Goal: Task Accomplishment & Management: Use online tool/utility

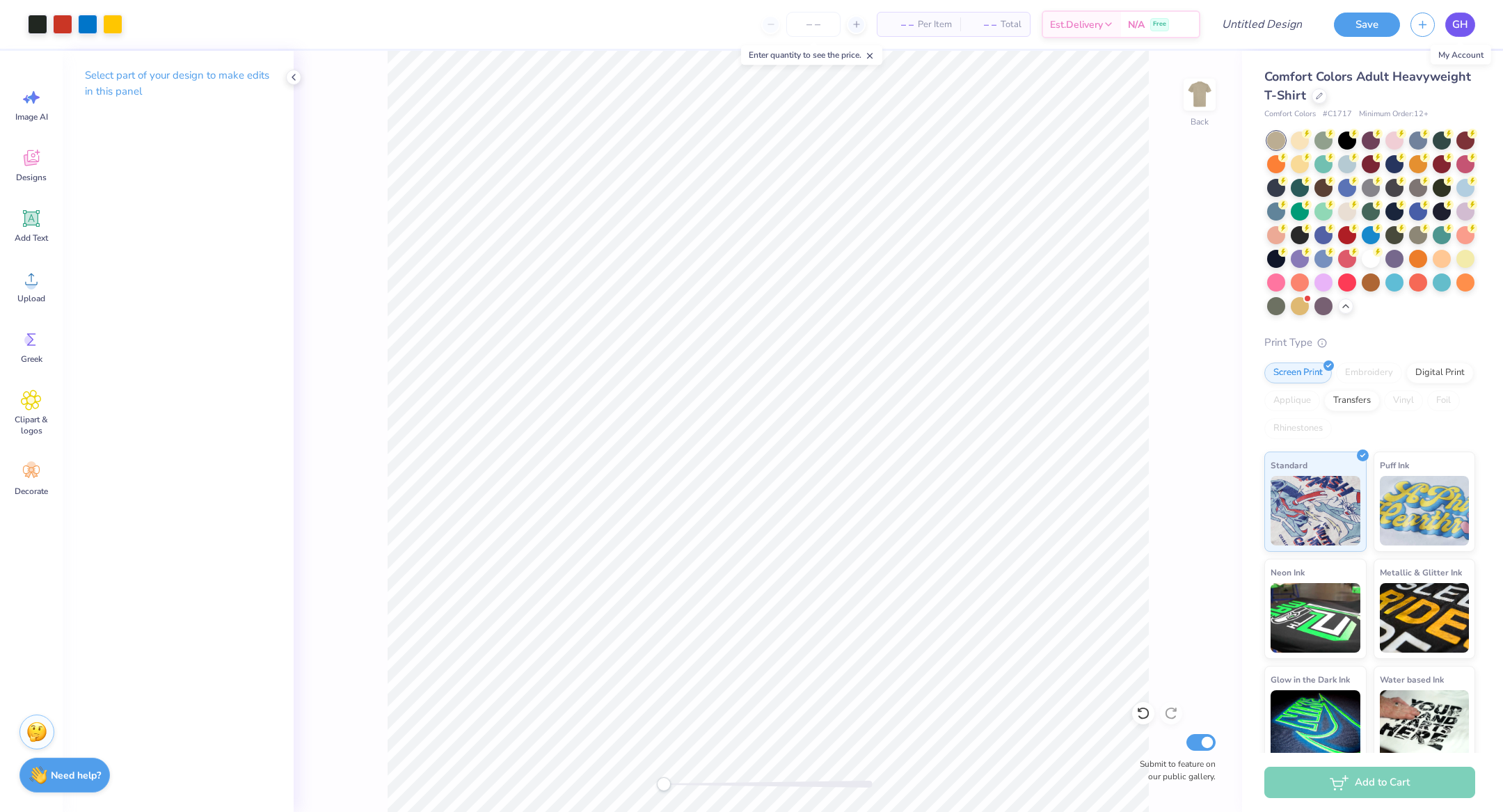
click at [1461, 22] on span "GH" at bounding box center [1460, 24] width 16 height 16
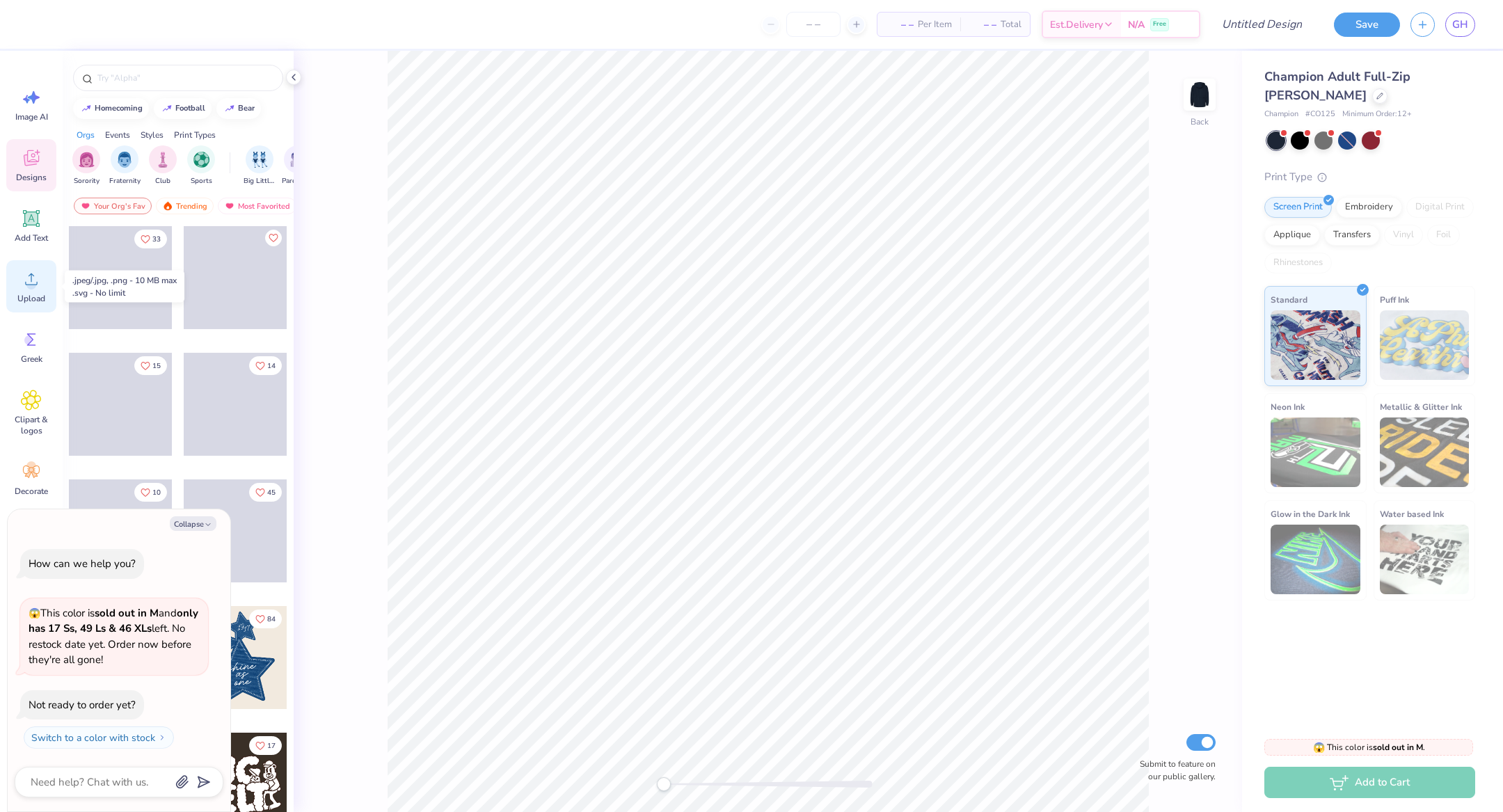
click at [26, 289] on div "Upload" at bounding box center [31, 286] width 50 height 52
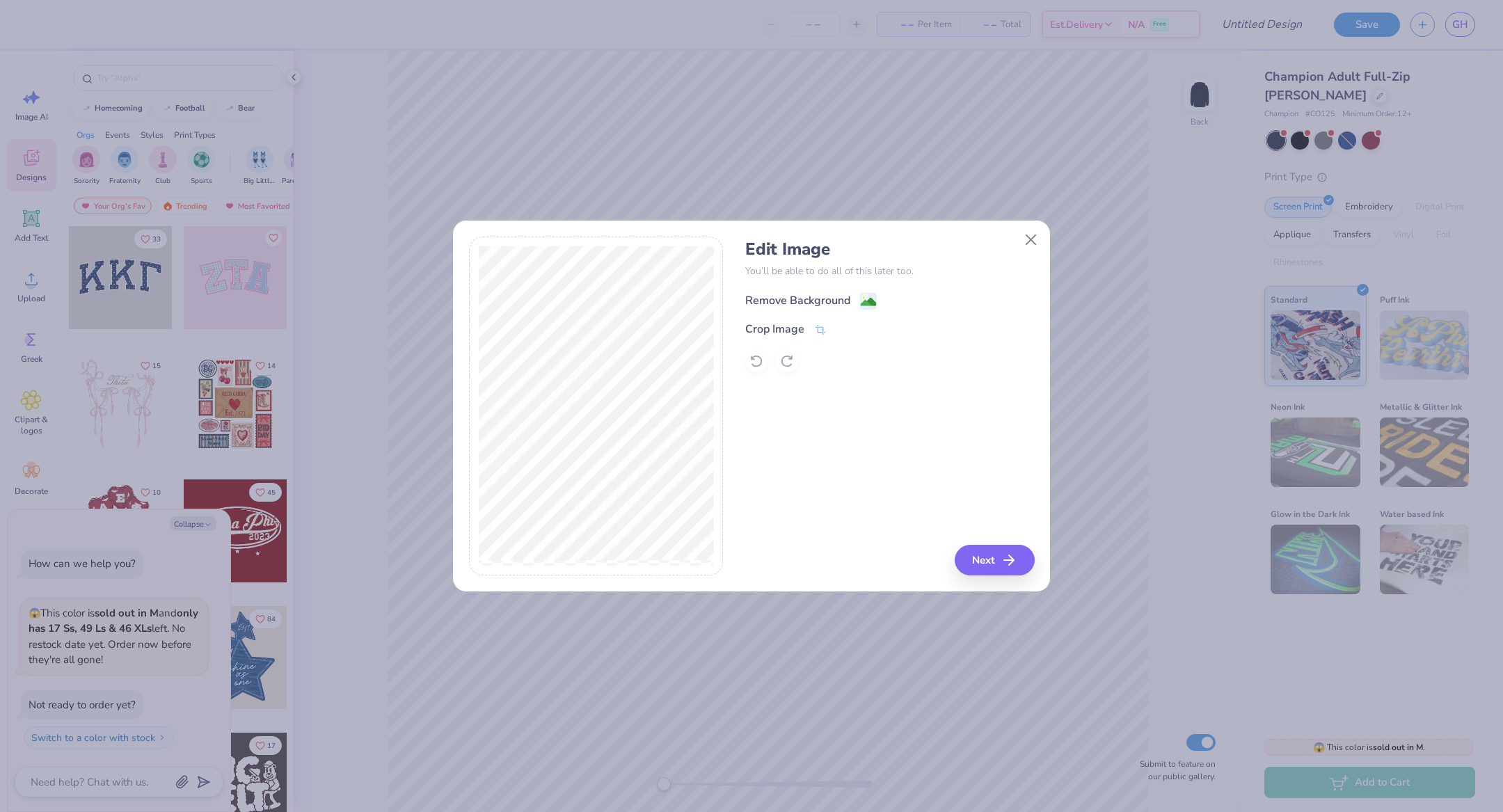
click at [835, 305] on div "Remove Background" at bounding box center [797, 300] width 105 height 16
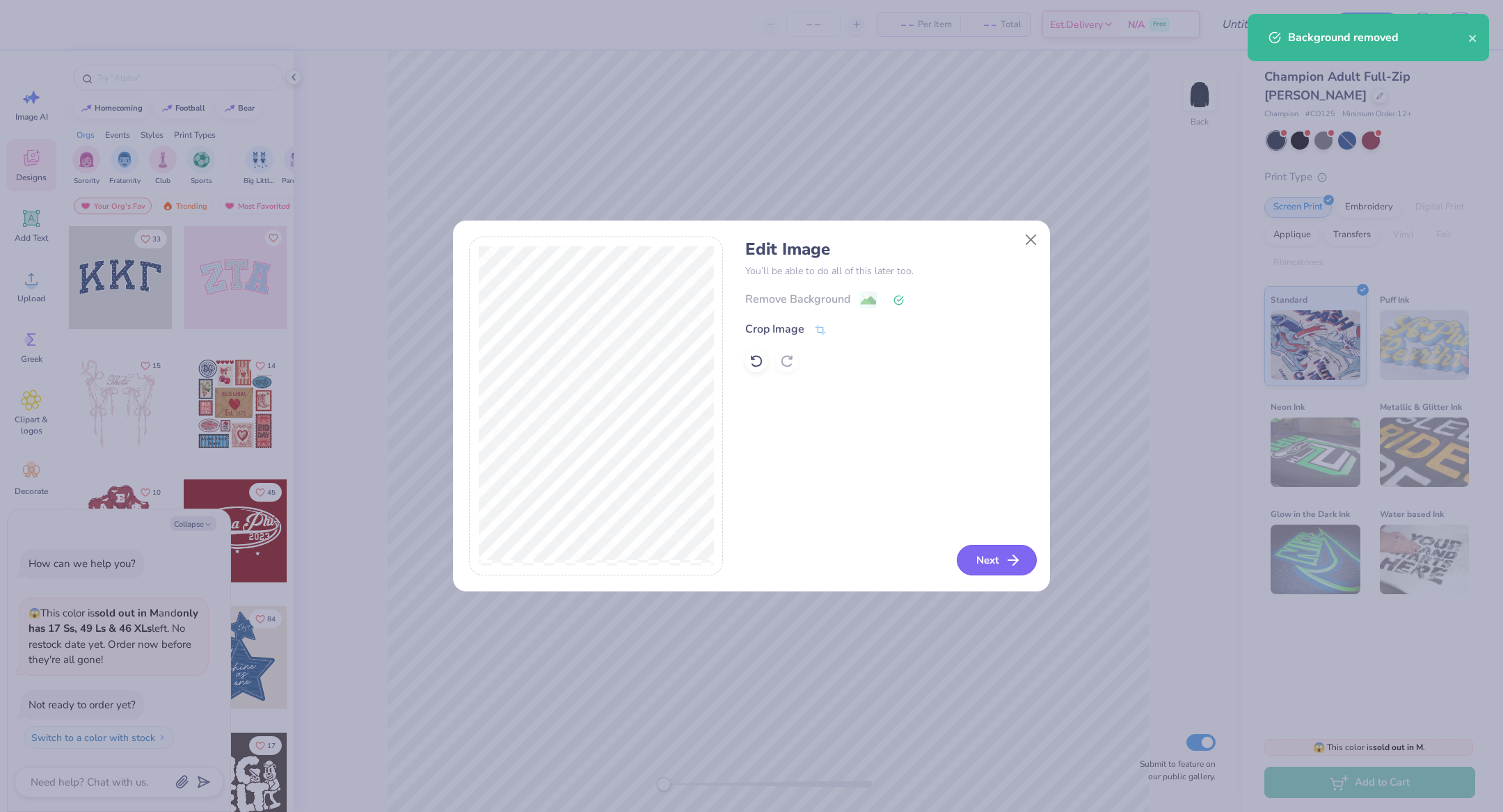
click at [976, 561] on button "Next" at bounding box center [997, 560] width 80 height 30
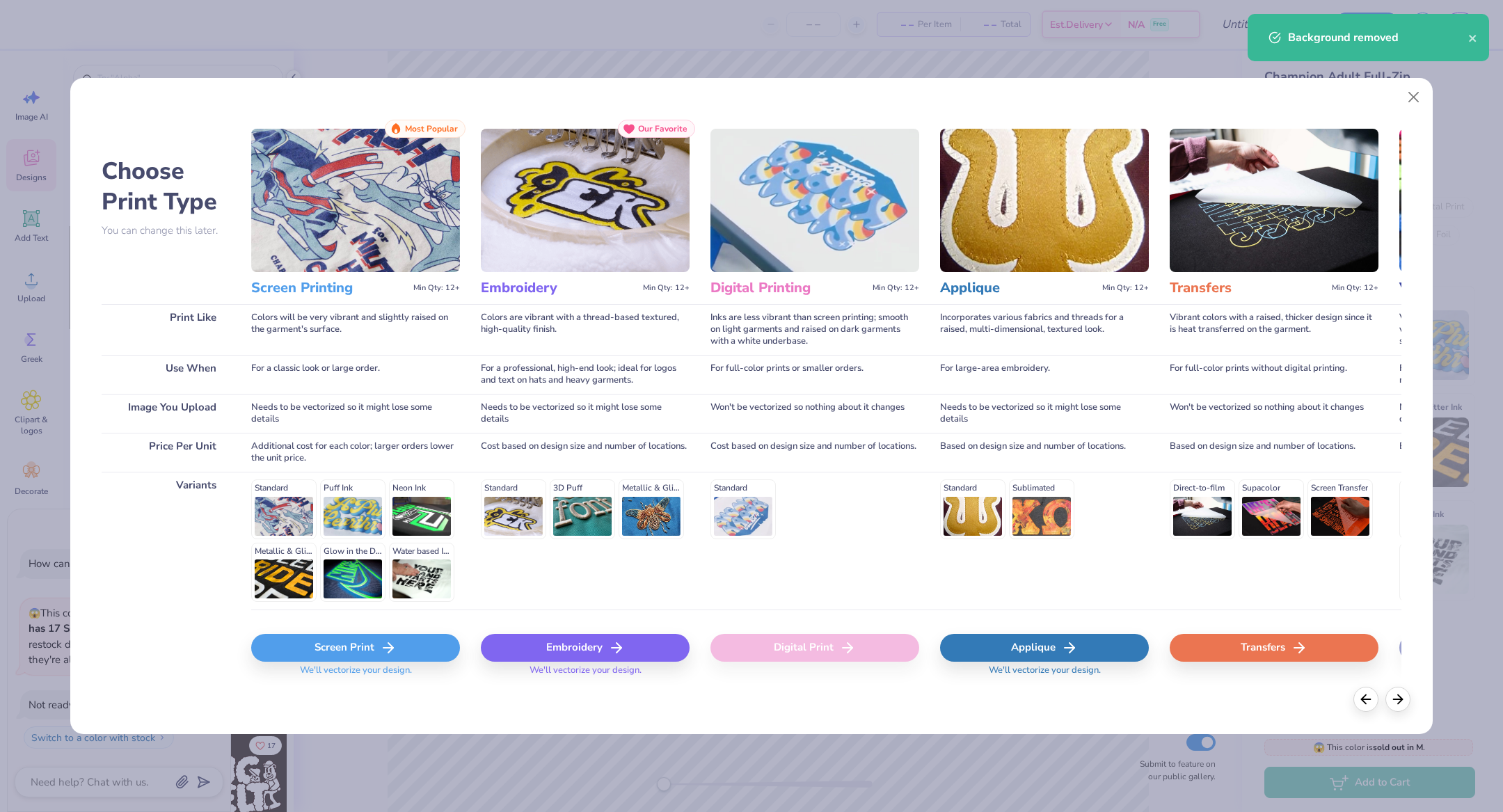
click at [374, 635] on div "Screen Print" at bounding box center [355, 648] width 209 height 28
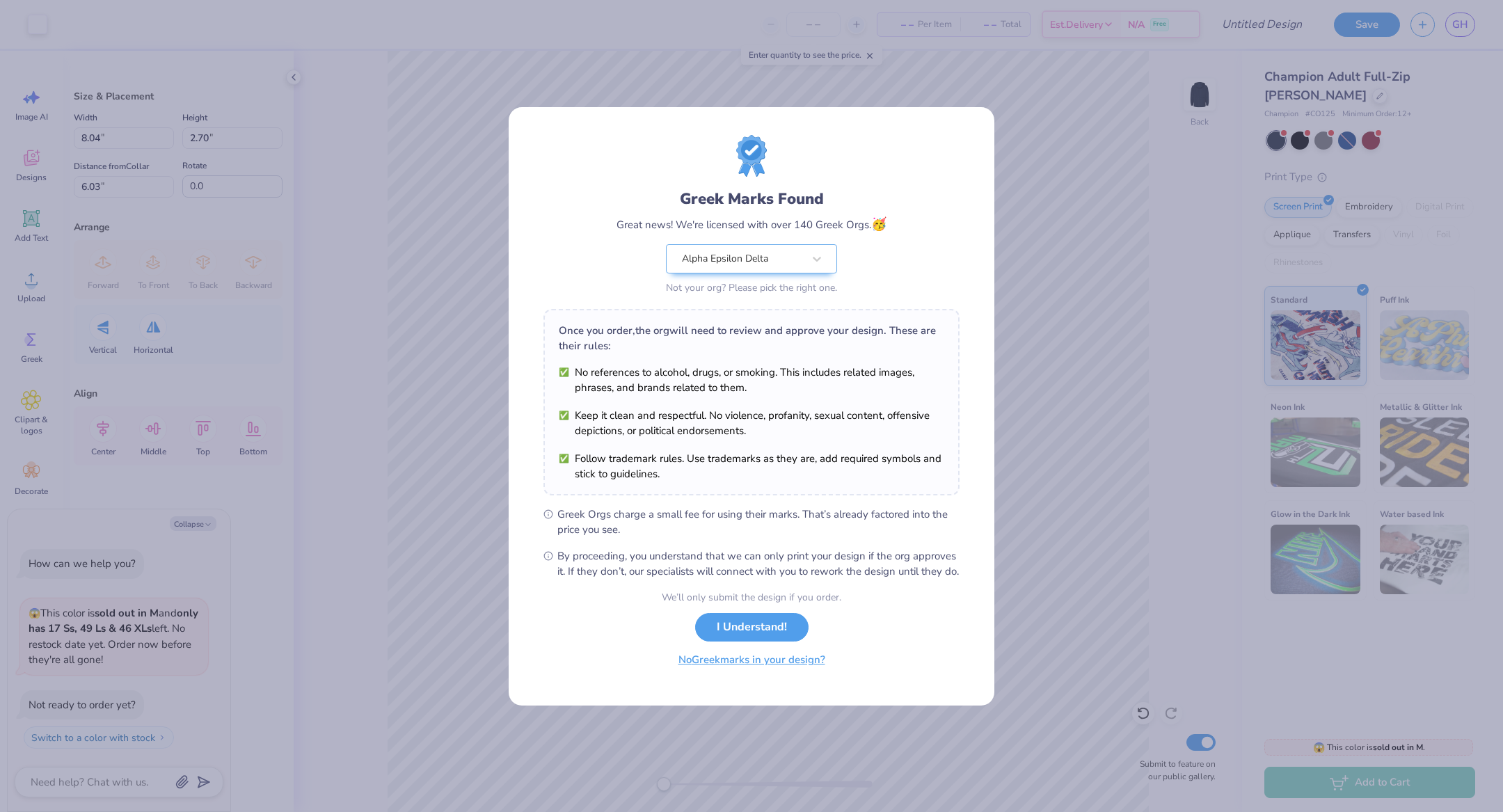
click at [758, 660] on button "No Greek marks in your design?" at bounding box center [752, 660] width 170 height 28
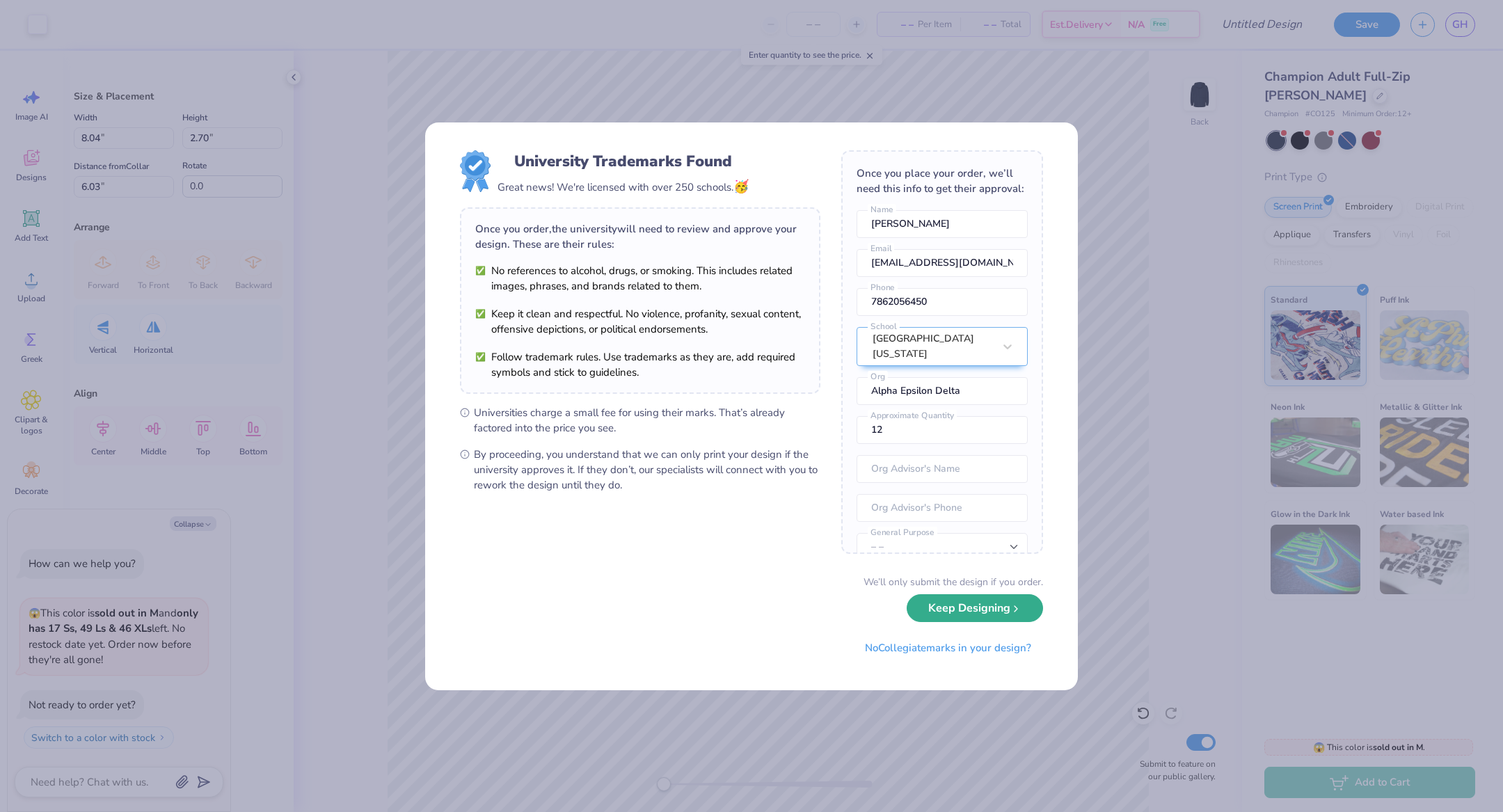
click at [929, 615] on button "Keep Designing" at bounding box center [975, 608] width 136 height 28
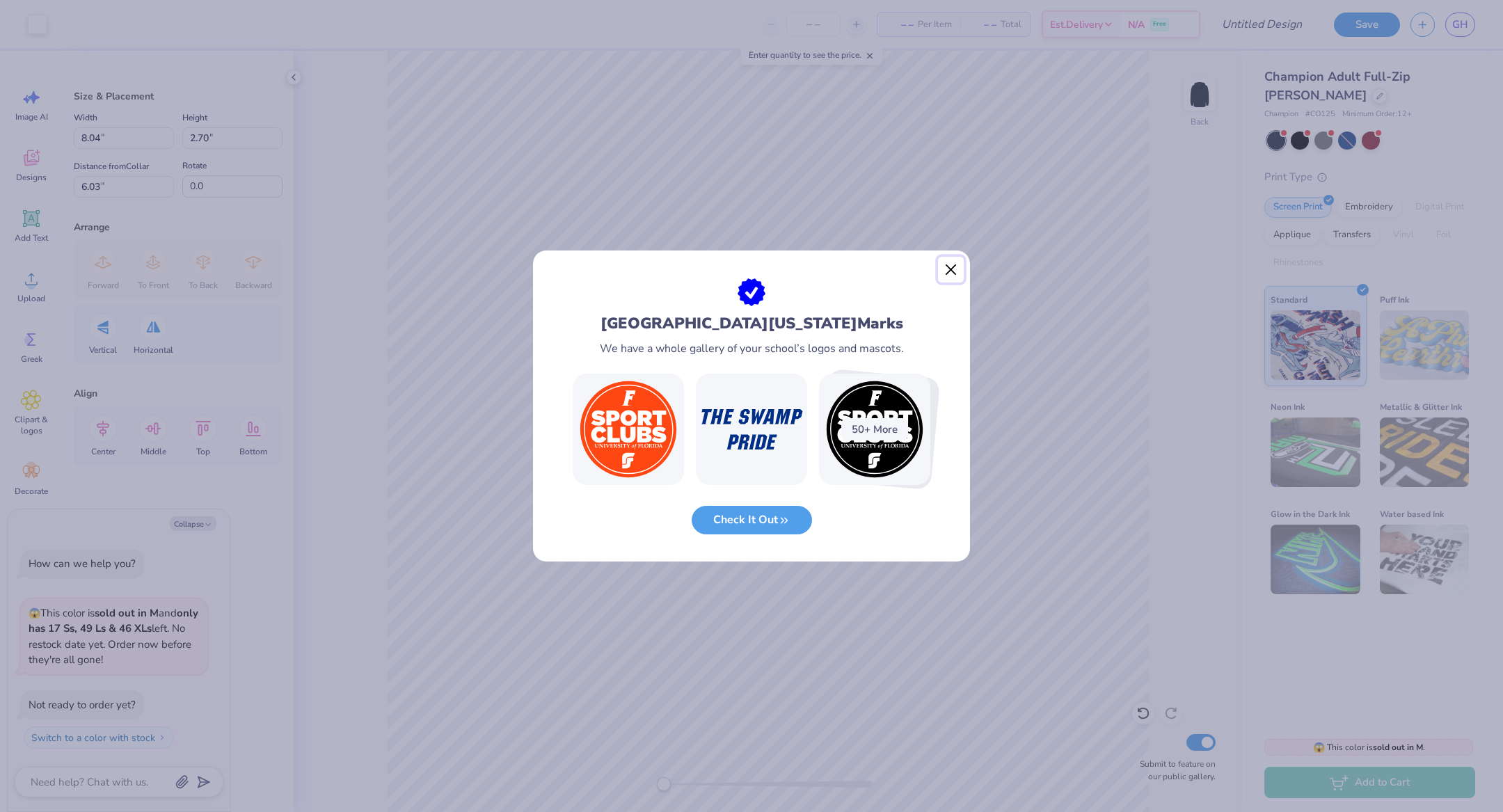
click at [943, 270] on button "Close" at bounding box center [951, 270] width 27 height 27
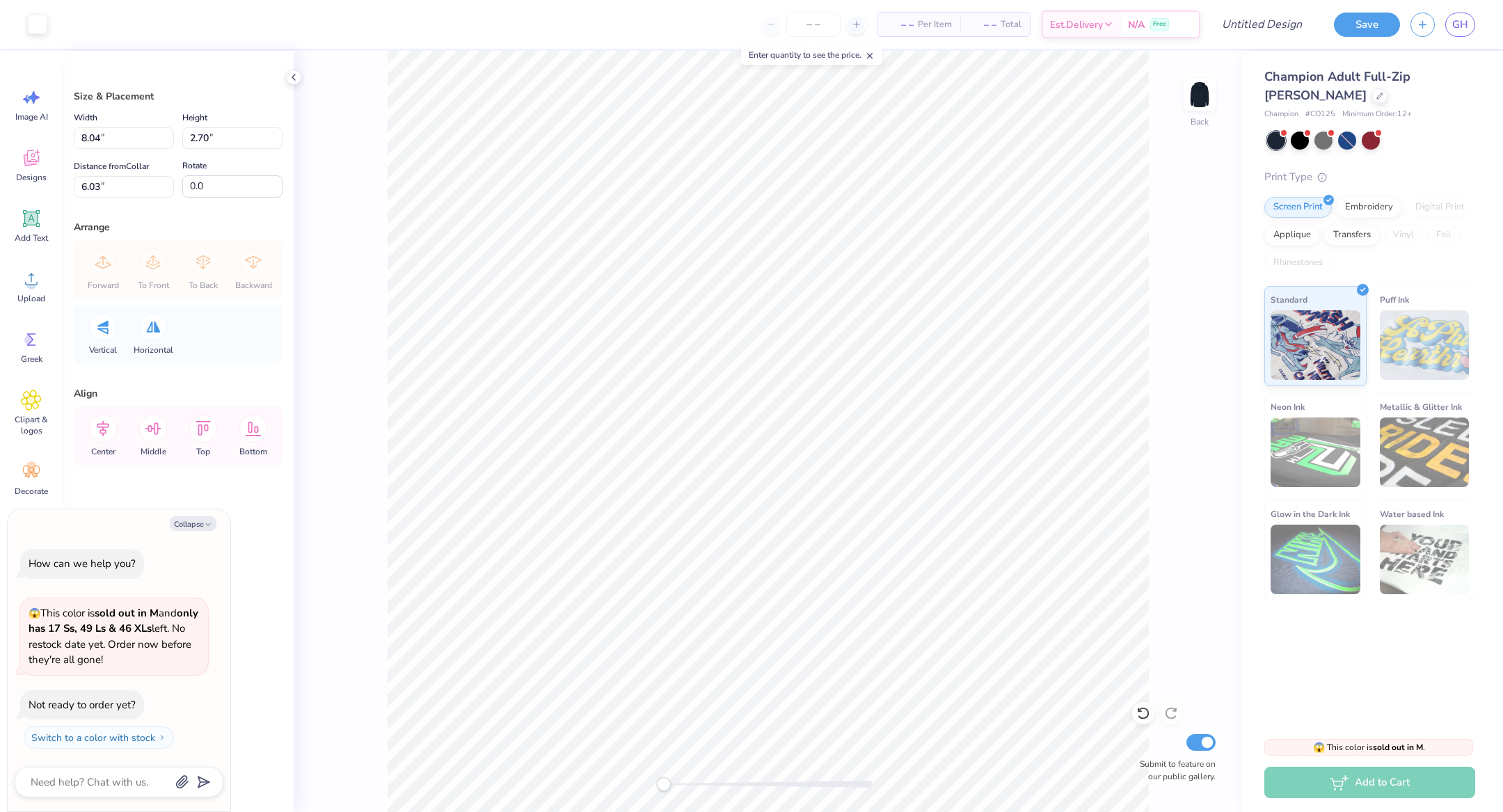
type textarea "x"
type input "4.89"
type input "1.64"
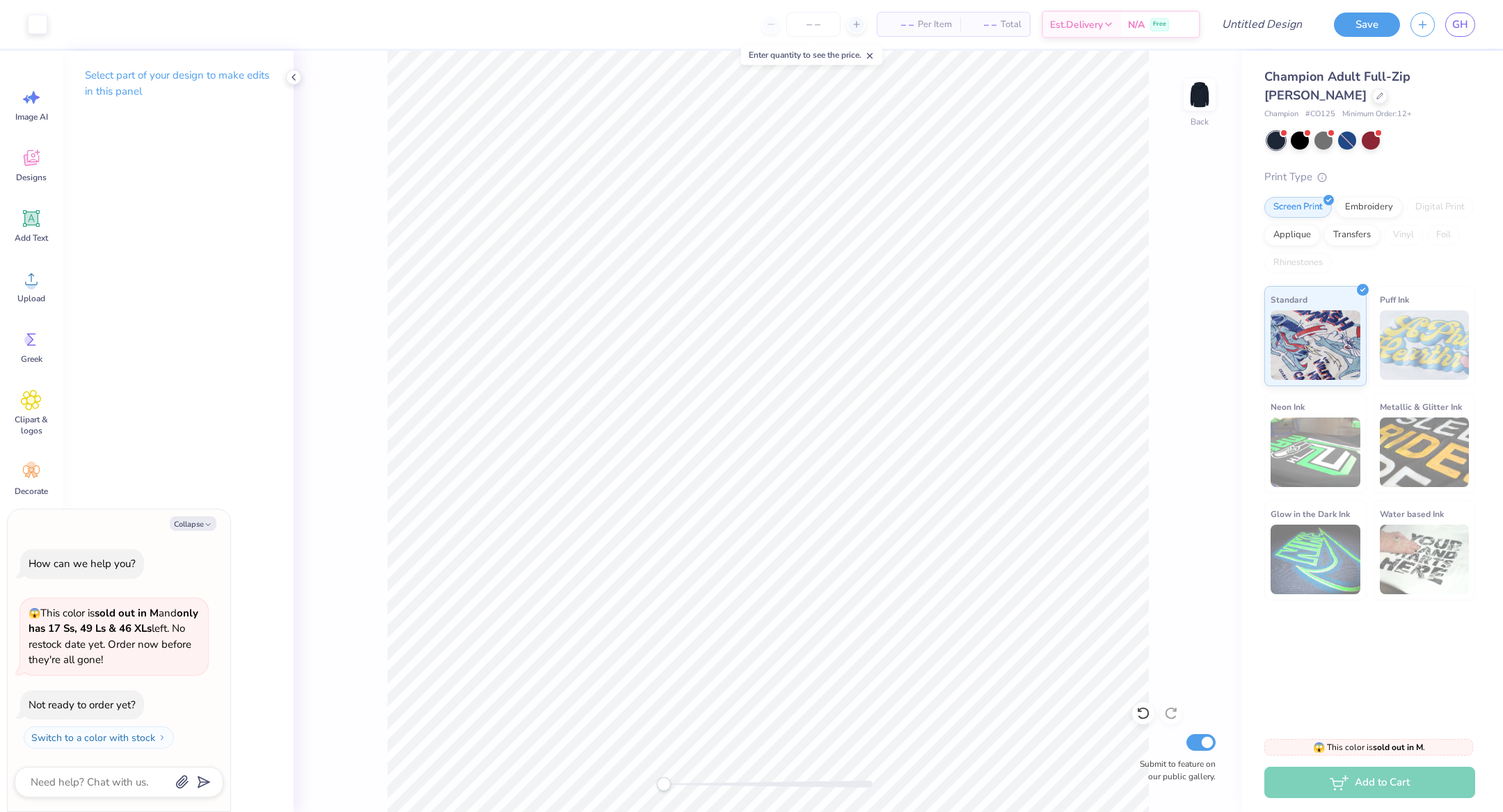
type textarea "x"
